Goal: Browse casually: Explore the website without a specific task or goal

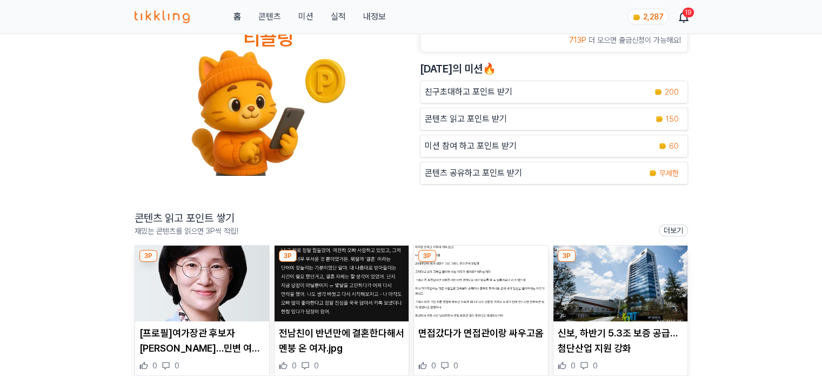
scroll to position [108, 0]
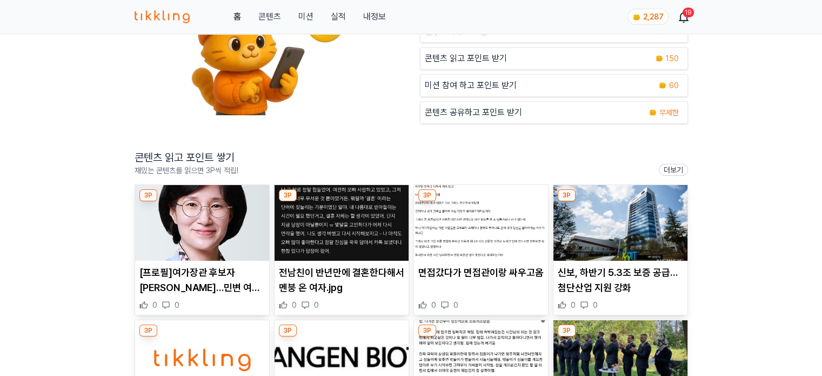
click at [198, 228] on img at bounding box center [202, 223] width 134 height 76
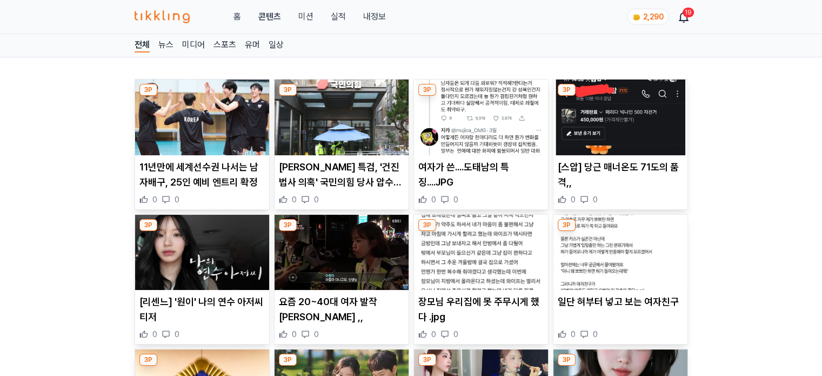
click at [237, 121] on img at bounding box center [202, 117] width 134 height 76
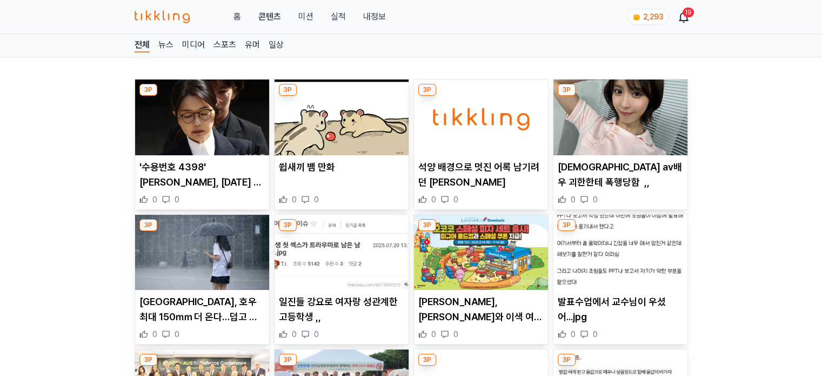
click at [212, 128] on img at bounding box center [202, 117] width 134 height 76
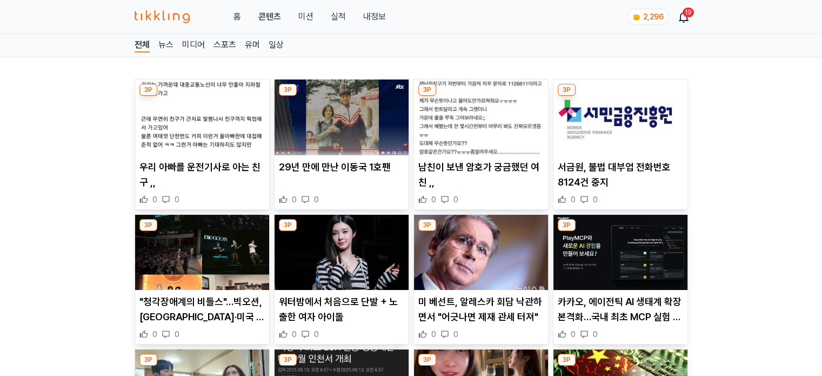
click at [353, 272] on img at bounding box center [342, 253] width 134 height 76
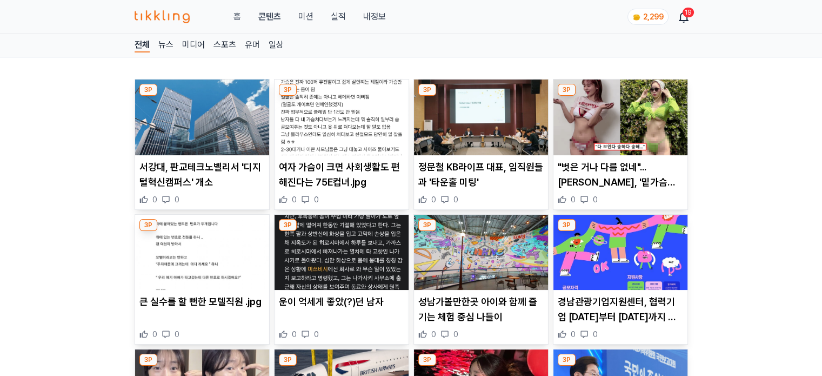
click at [343, 140] on img at bounding box center [342, 117] width 134 height 76
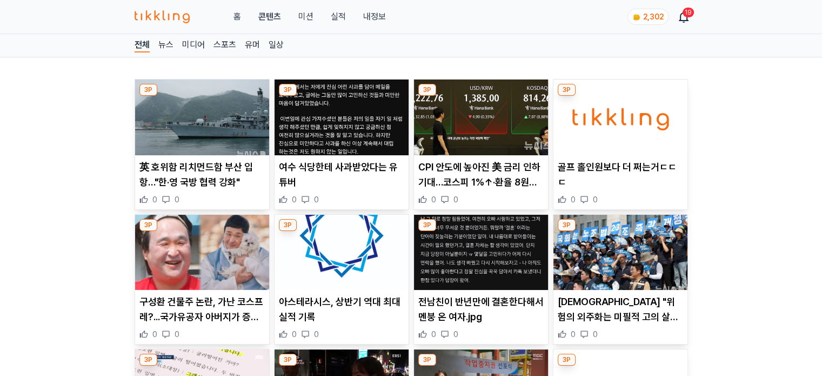
click at [367, 139] on img at bounding box center [342, 117] width 134 height 76
